Goal: Information Seeking & Learning: Learn about a topic

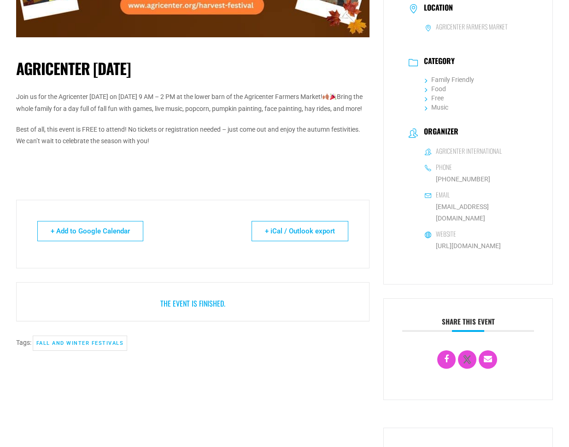
scroll to position [230, 0]
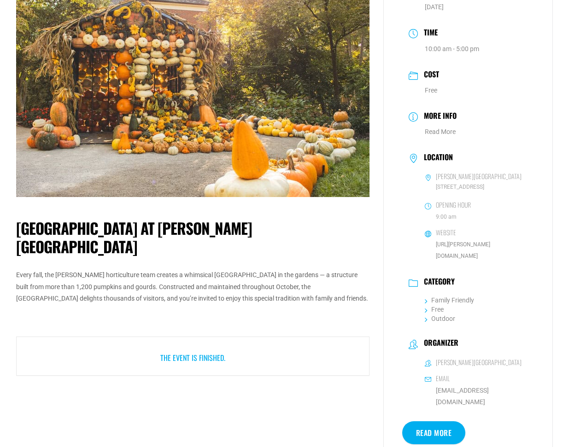
scroll to position [92, 0]
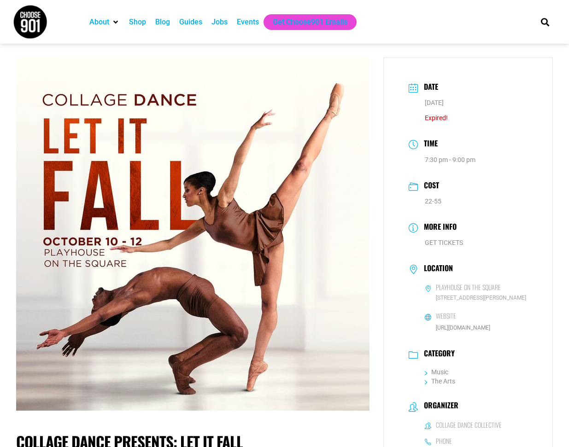
click at [246, 22] on div "Events" at bounding box center [248, 22] width 22 height 11
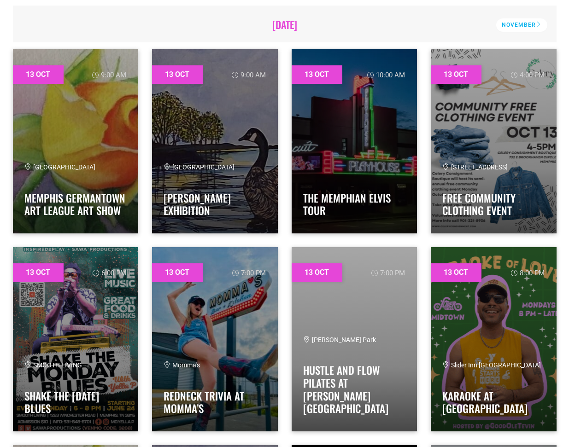
scroll to position [322, 0]
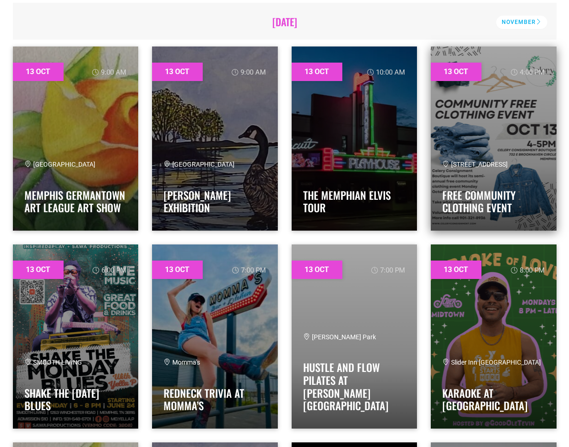
click at [489, 137] on link at bounding box center [494, 139] width 126 height 184
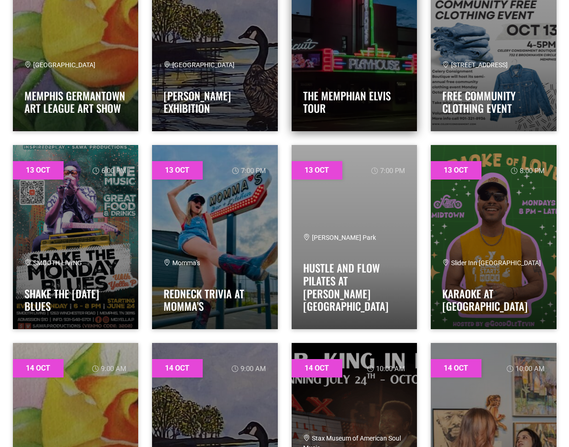
scroll to position [460, 0]
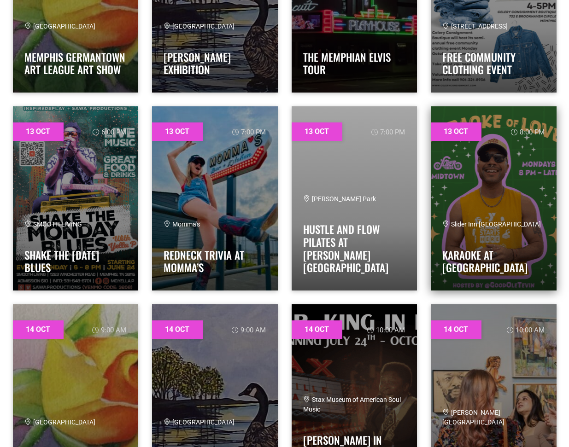
click at [499, 209] on link at bounding box center [494, 198] width 126 height 184
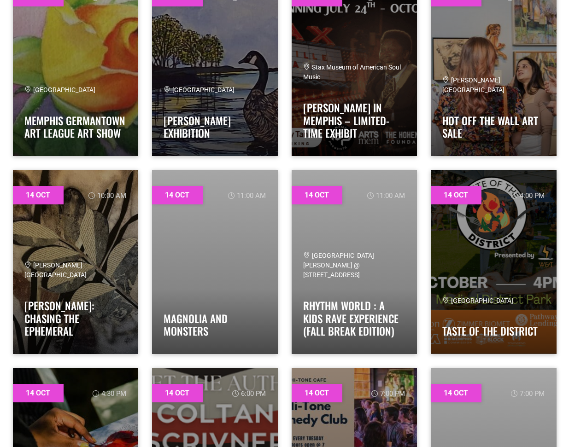
scroll to position [875, 0]
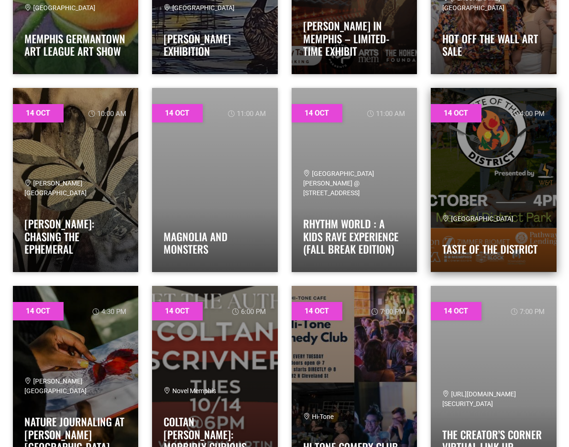
click at [475, 169] on link at bounding box center [494, 180] width 126 height 184
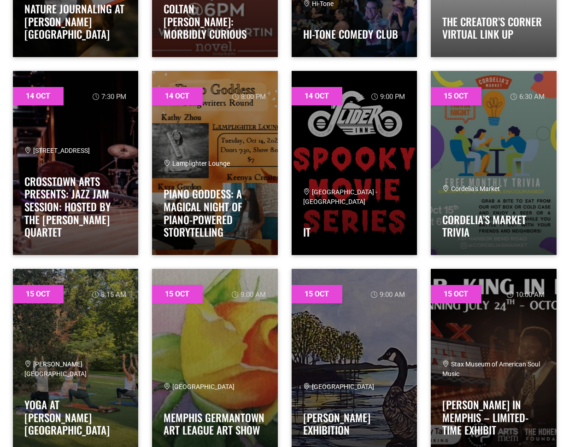
scroll to position [1289, 0]
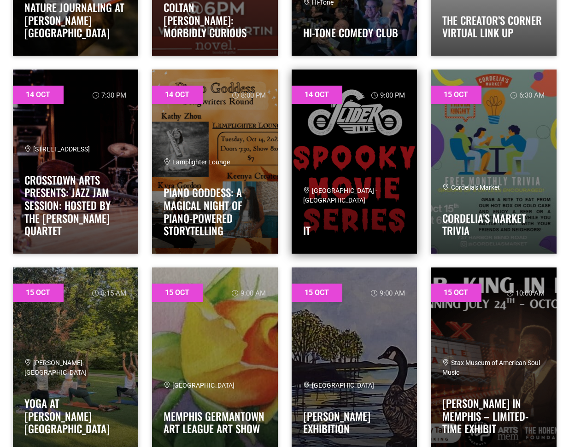
click at [360, 155] on link at bounding box center [354, 162] width 126 height 184
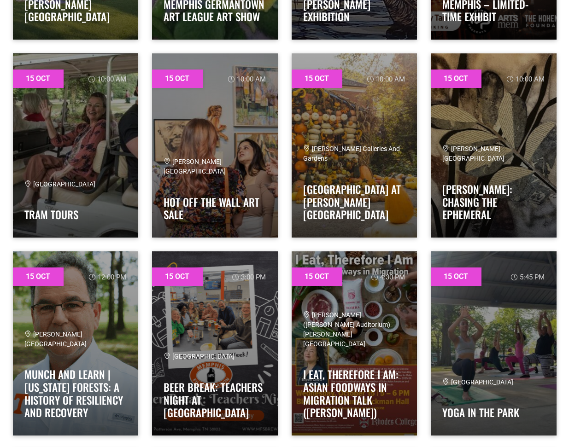
scroll to position [1796, 0]
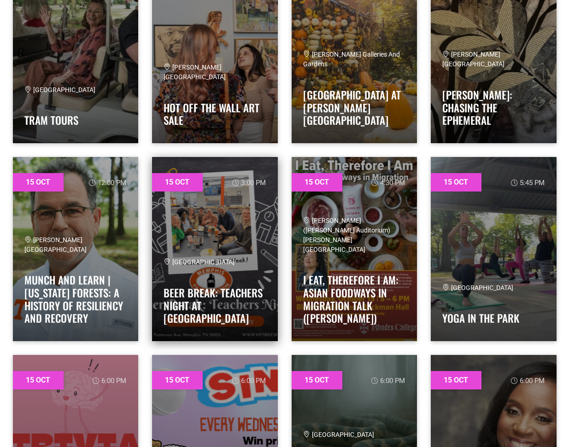
click at [223, 212] on link at bounding box center [215, 249] width 126 height 184
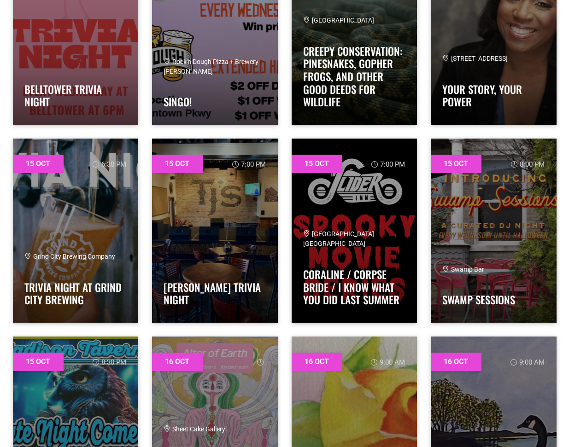
scroll to position [2164, 0]
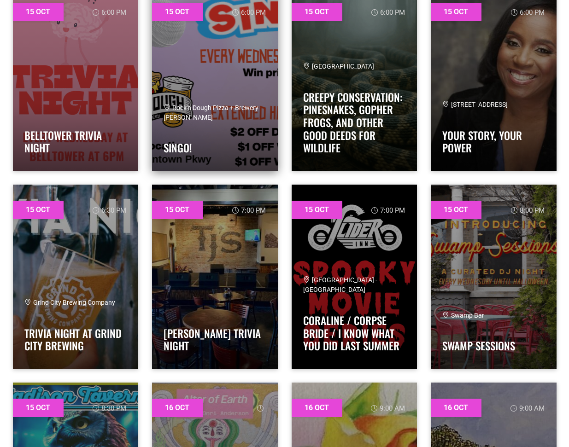
click at [208, 78] on link at bounding box center [215, 79] width 126 height 184
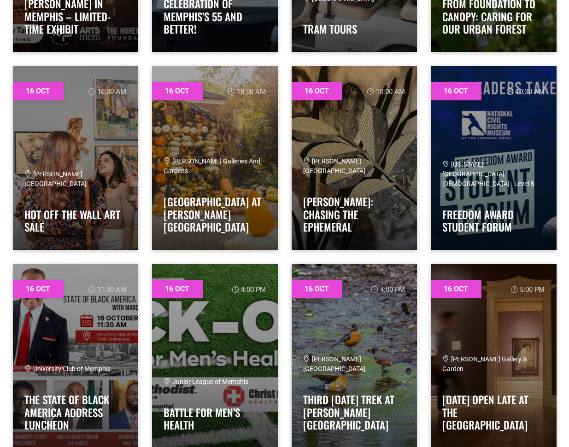
scroll to position [2947, 0]
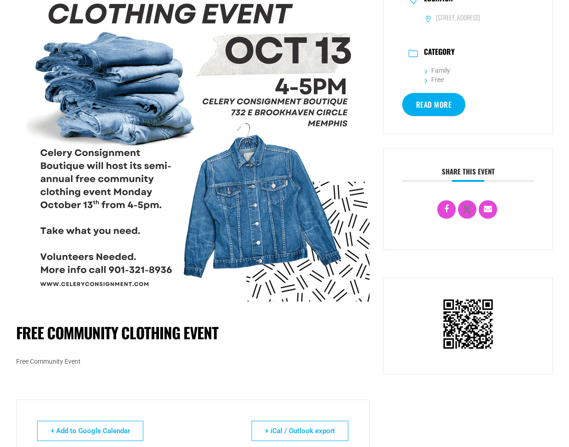
scroll to position [276, 0]
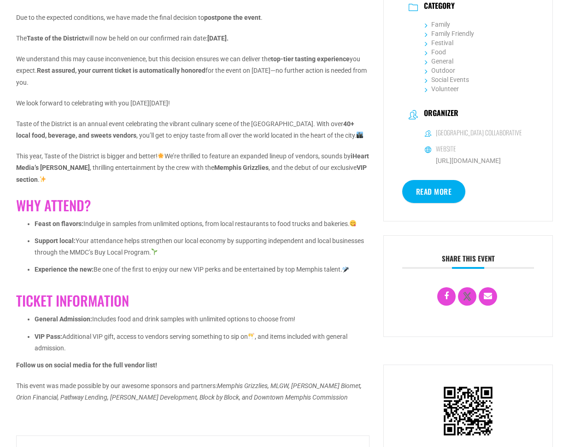
scroll to position [230, 0]
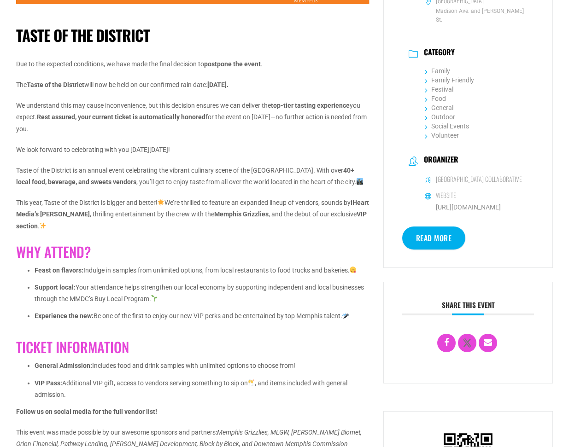
click at [439, 244] on link "Read More" at bounding box center [434, 238] width 64 height 23
